Goal: Task Accomplishment & Management: Manage account settings

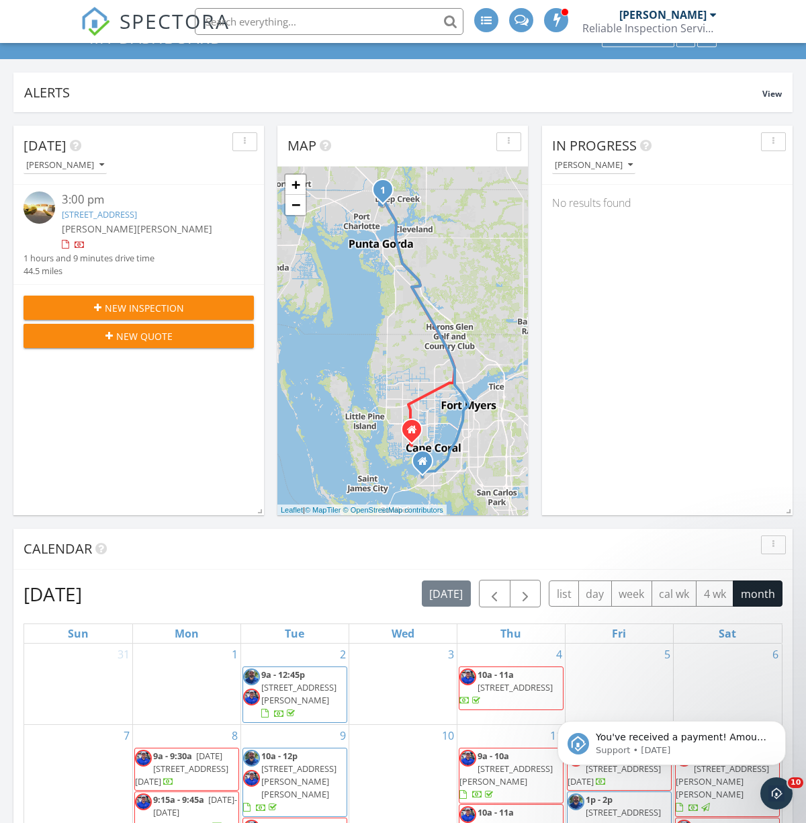
click at [137, 216] on link "1888 Knights Bridge Trail, Port Charlotte, FL 33980" at bounding box center [99, 214] width 75 height 12
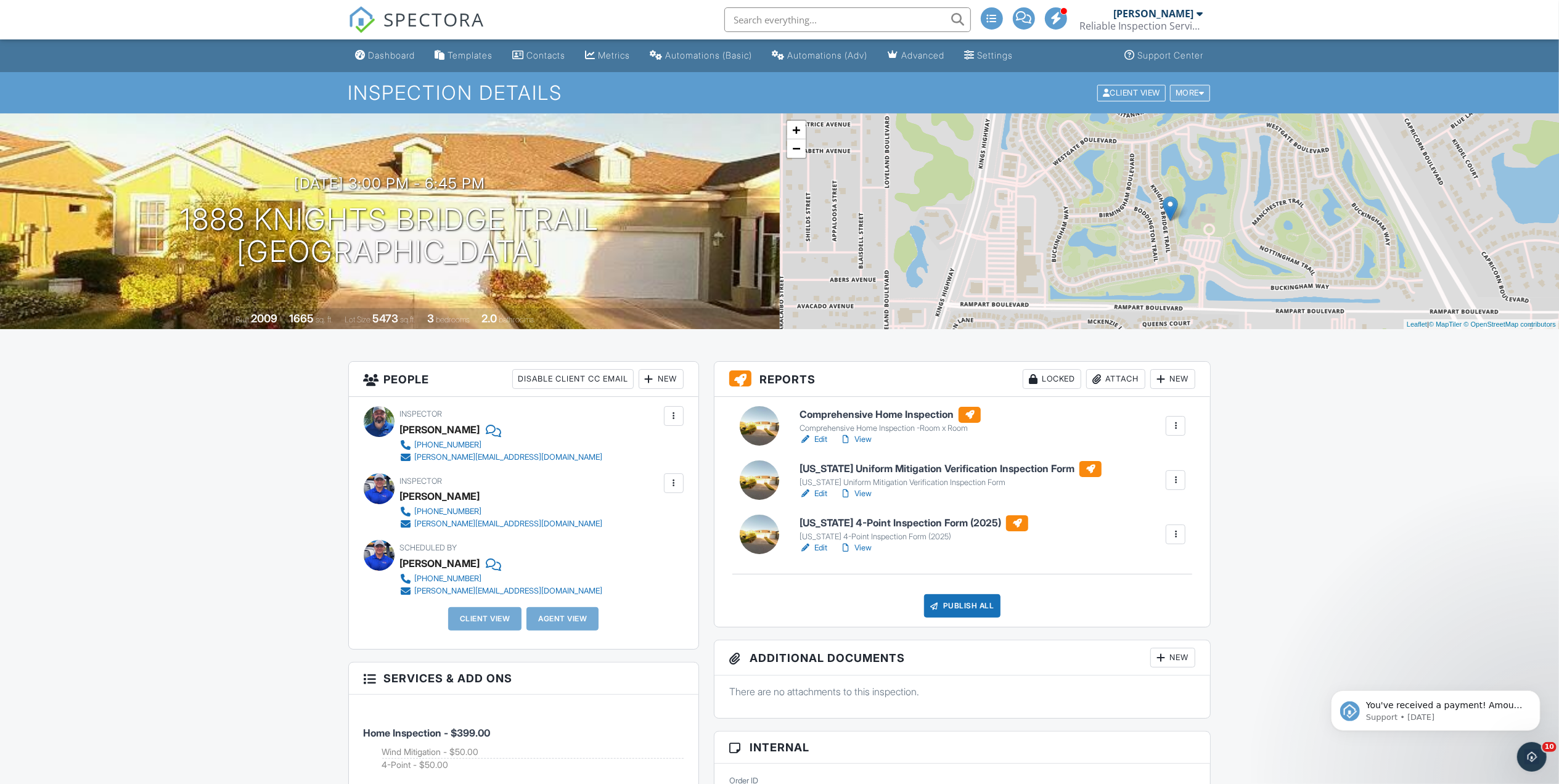
click at [739, 90] on div at bounding box center [1201, 93] width 6 height 8
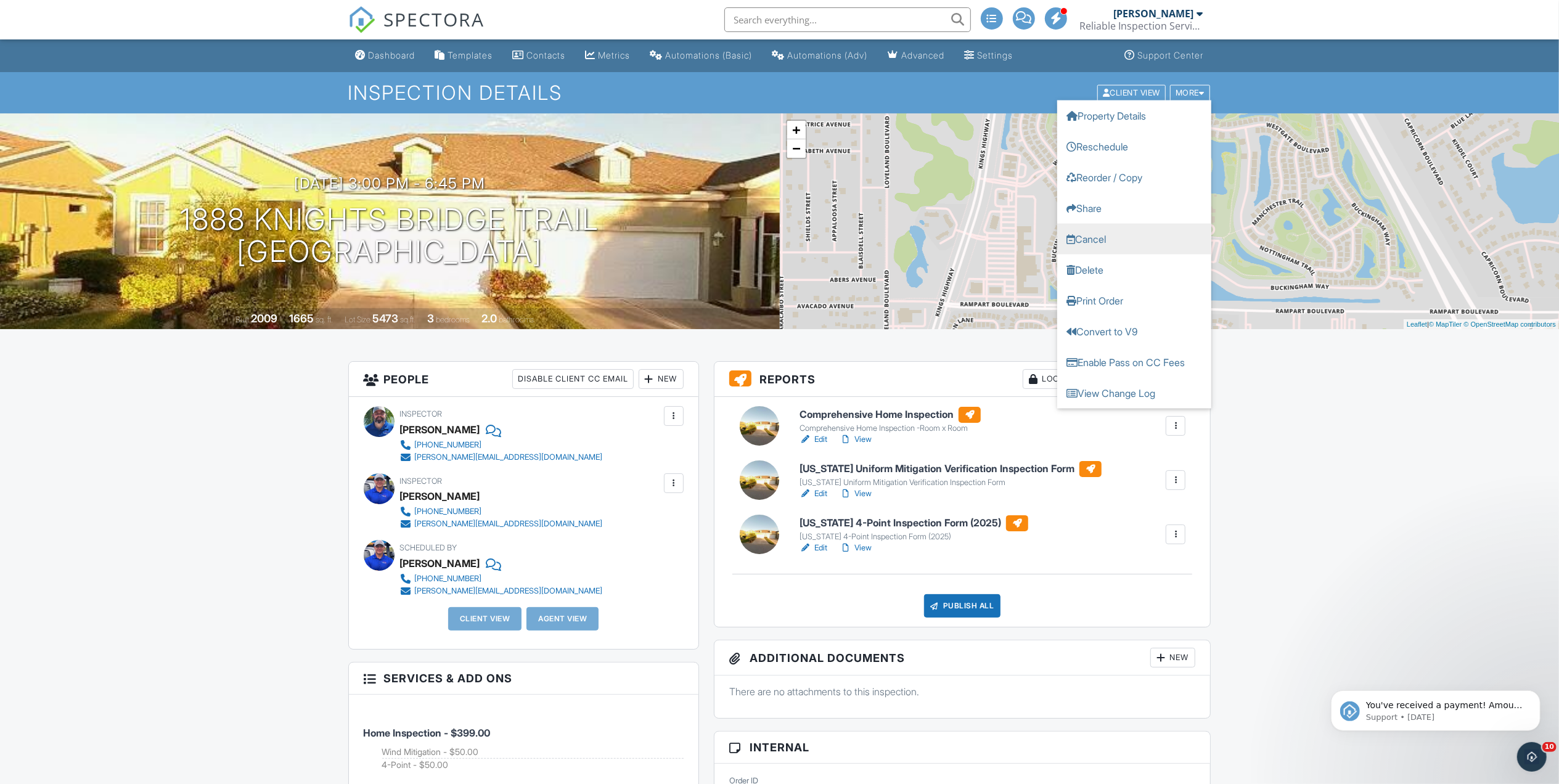
click at [739, 241] on link "Cancel" at bounding box center [1134, 238] width 154 height 31
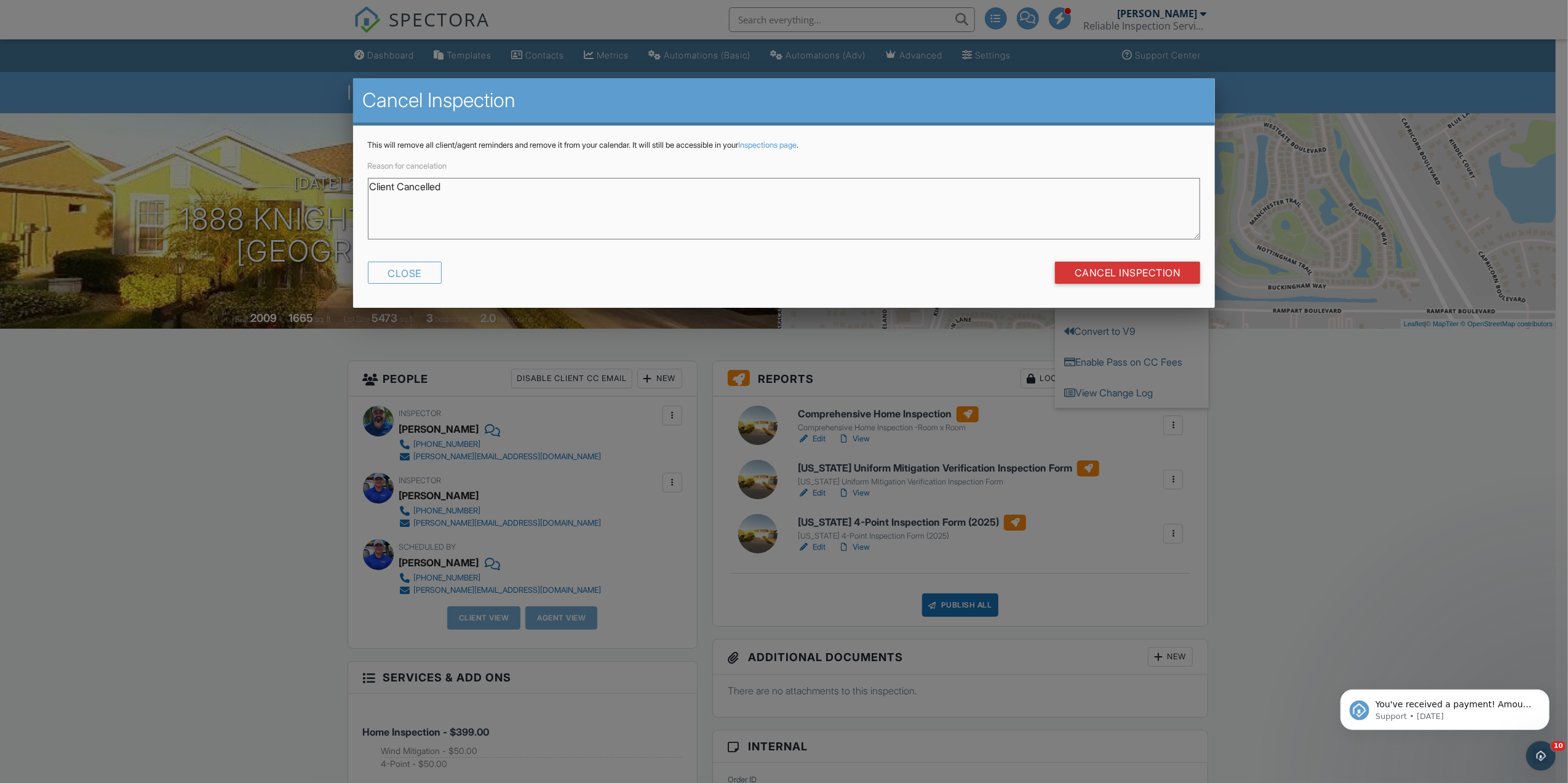
click at [432, 188] on textarea "Client Cancelled" at bounding box center [784, 208] width 833 height 61
type textarea "Client Cancelled"
click at [428, 273] on div "Close" at bounding box center [405, 273] width 74 height 22
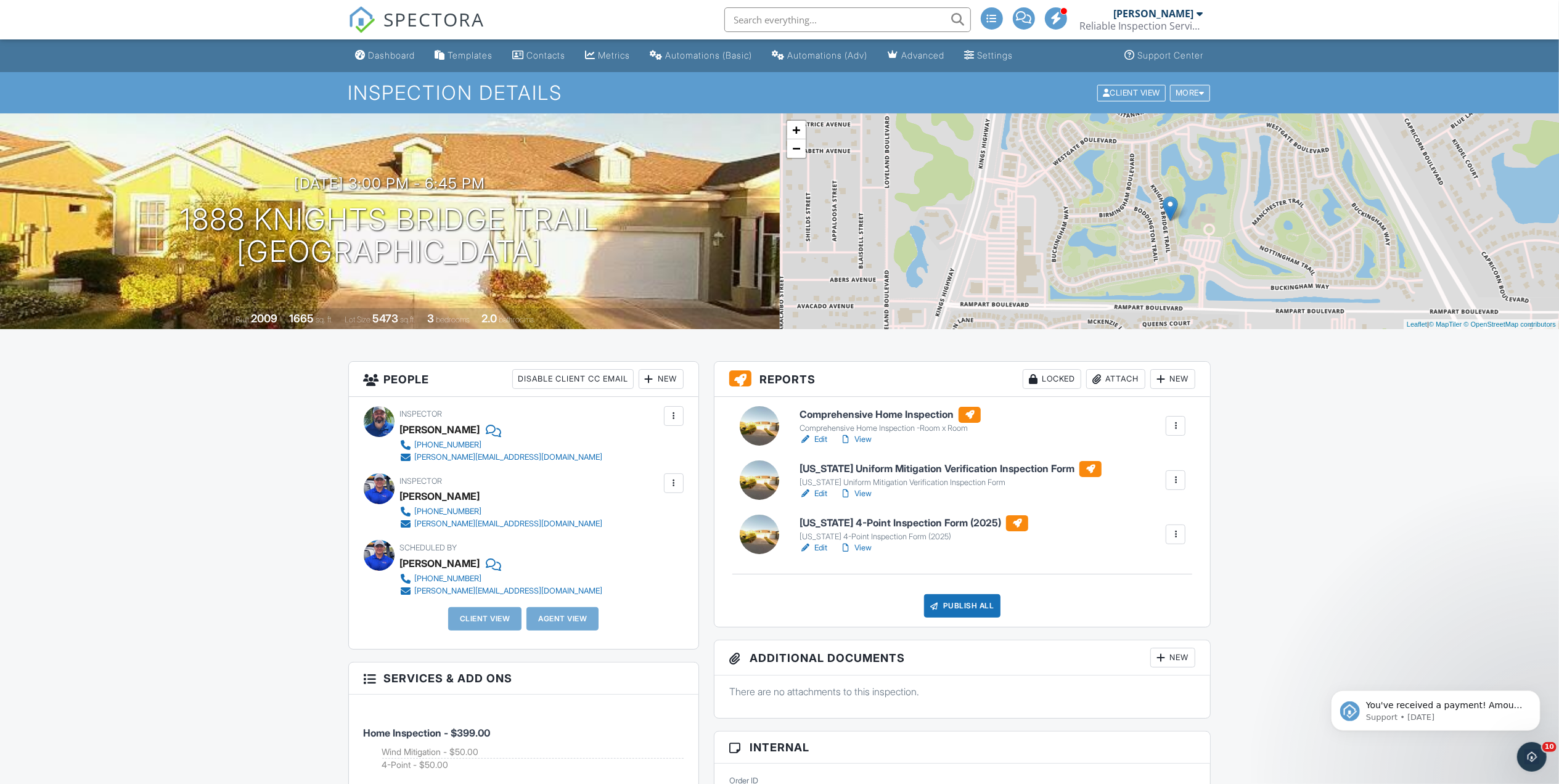
click at [739, 91] on div "More" at bounding box center [1190, 93] width 40 height 17
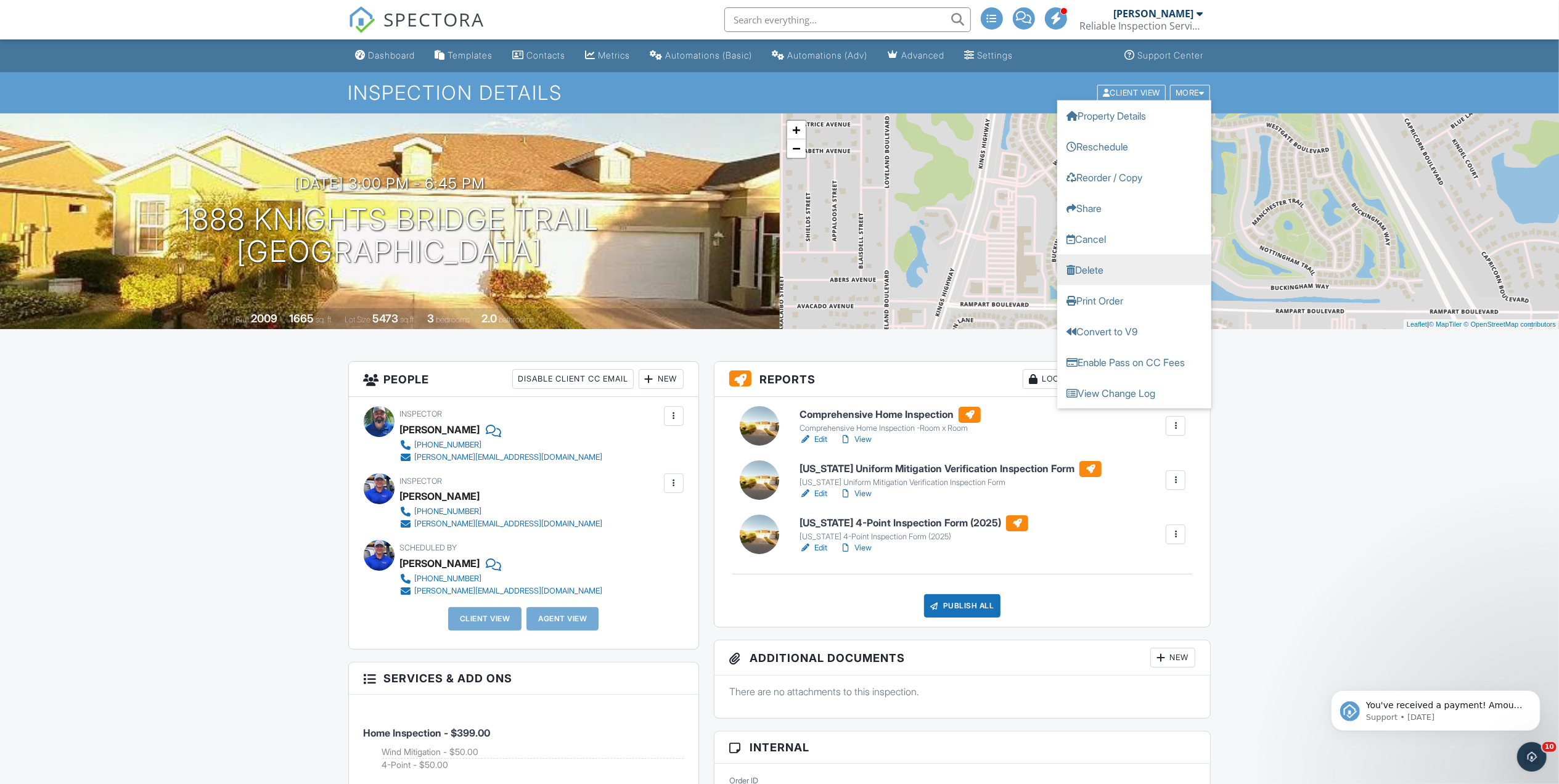
click at [739, 269] on link "Delete" at bounding box center [1134, 270] width 154 height 31
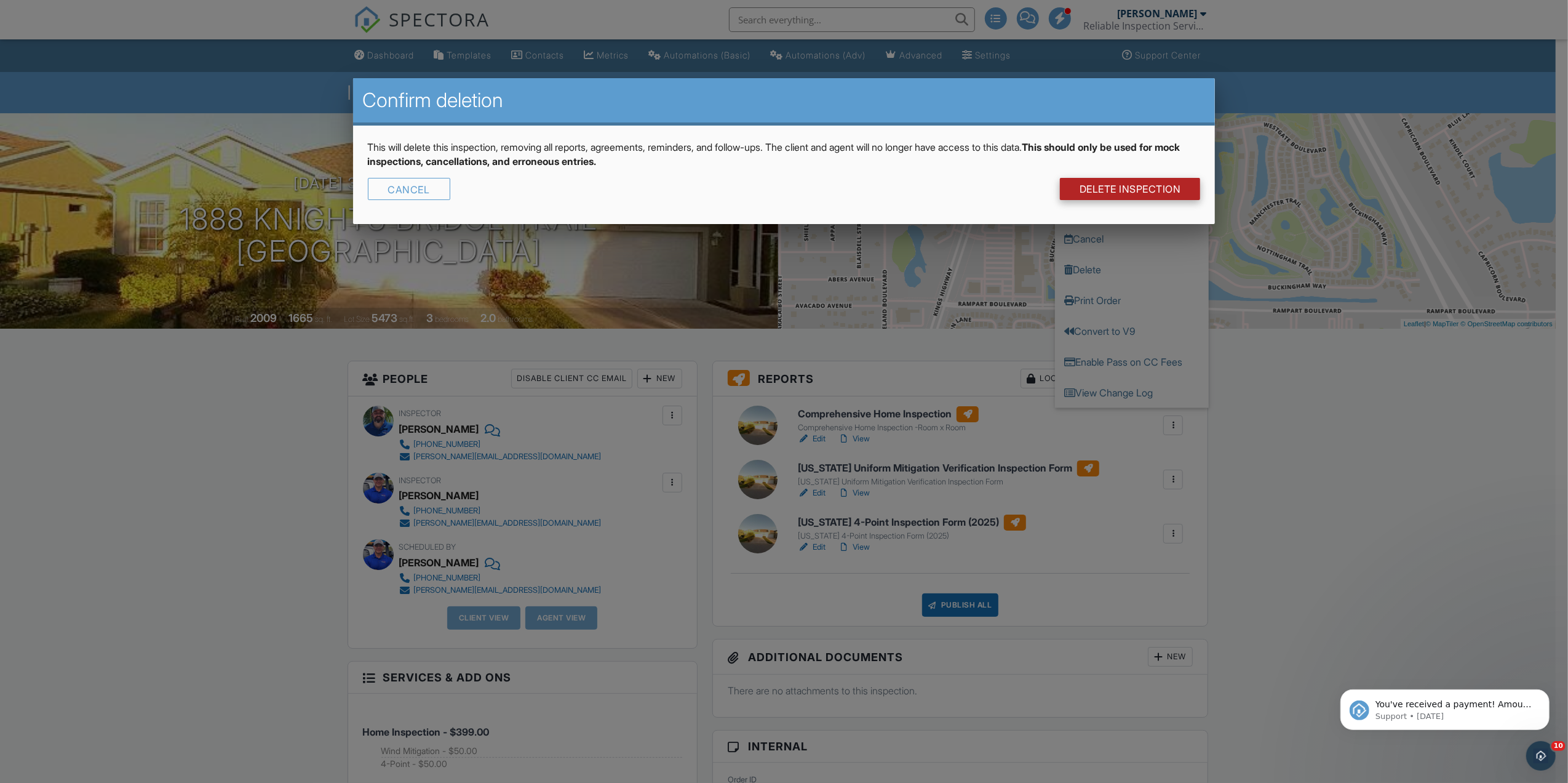
click at [738, 185] on link "DELETE Inspection" at bounding box center [1130, 189] width 141 height 22
